Goal: Information Seeking & Learning: Find specific fact

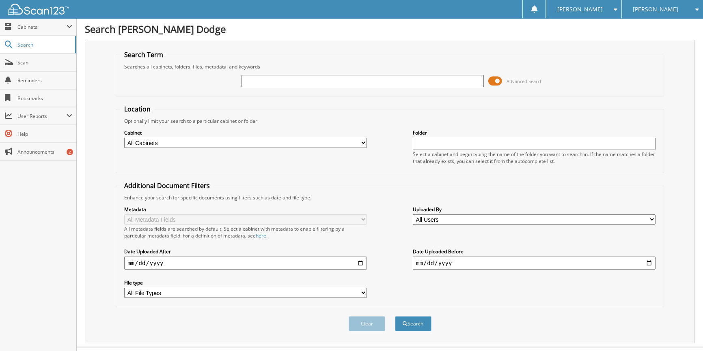
click at [268, 82] on input "text" at bounding box center [362, 81] width 243 height 12
type input "T35232A"
click at [395, 317] on button "Search" at bounding box center [413, 324] width 37 height 15
drag, startPoint x: 287, startPoint y: 80, endPoint x: 189, endPoint y: 77, distance: 98.3
click at [198, 77] on div "T35232A Advanced Search" at bounding box center [389, 81] width 539 height 22
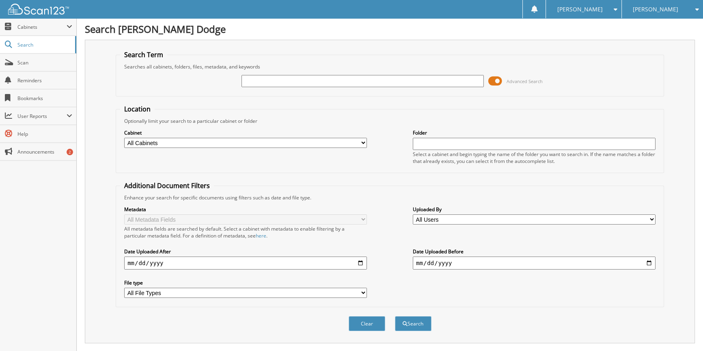
paste input "RN179356"
type input "RN179356"
click at [395, 317] on button "Search" at bounding box center [413, 324] width 37 height 15
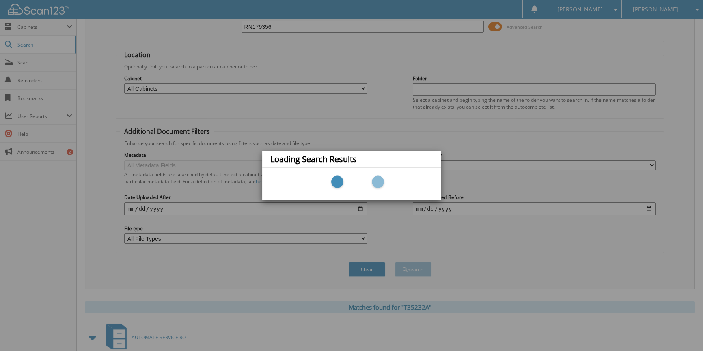
scroll to position [90, 0]
